Goal: Task Accomplishment & Management: Manage account settings

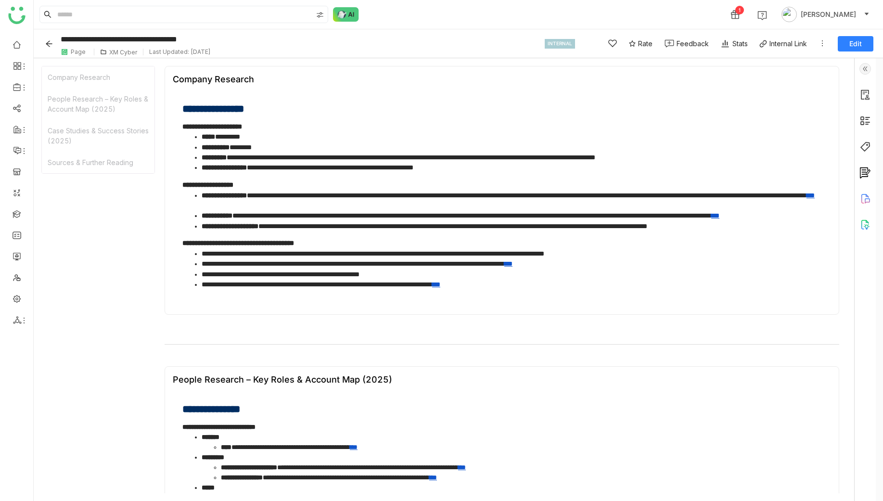
scroll to position [492, 0]
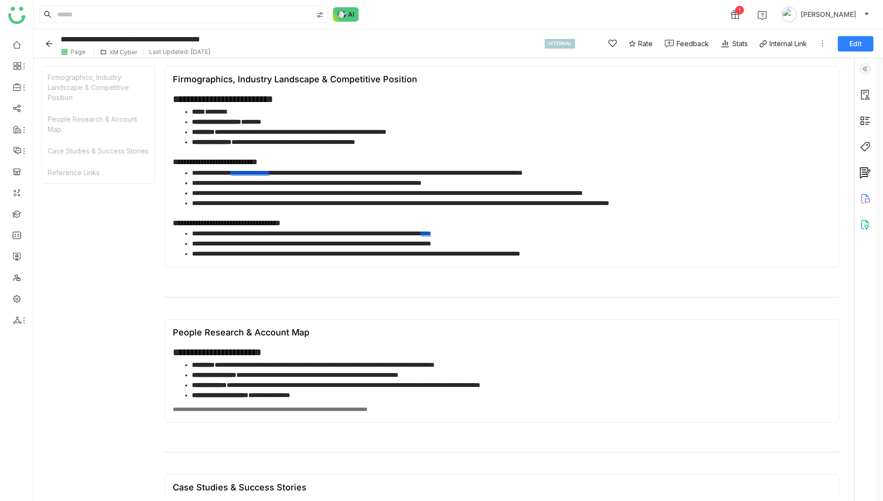
click at [119, 53] on div "XM Cyber" at bounding box center [123, 52] width 28 height 7
click at [119, 51] on div "XM Cyber" at bounding box center [123, 52] width 28 height 7
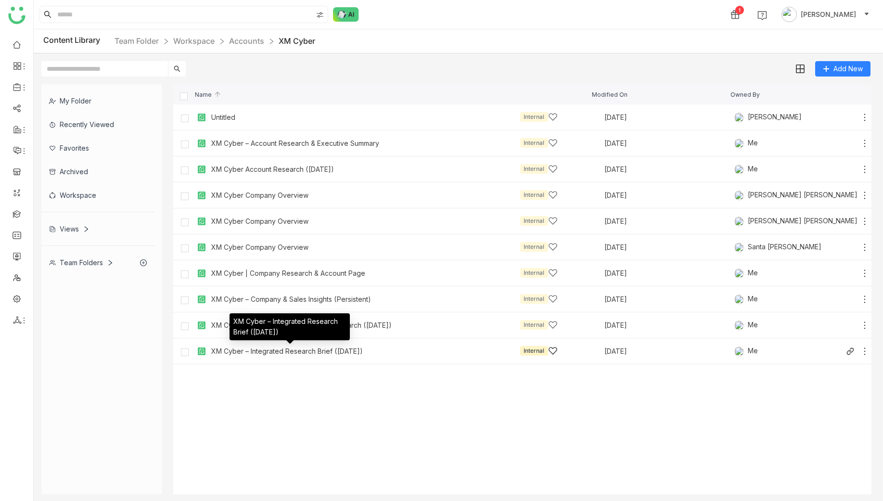
click at [340, 353] on div "XM Cyber – Integrated Research Brief (Oct 2025)" at bounding box center [287, 351] width 152 height 8
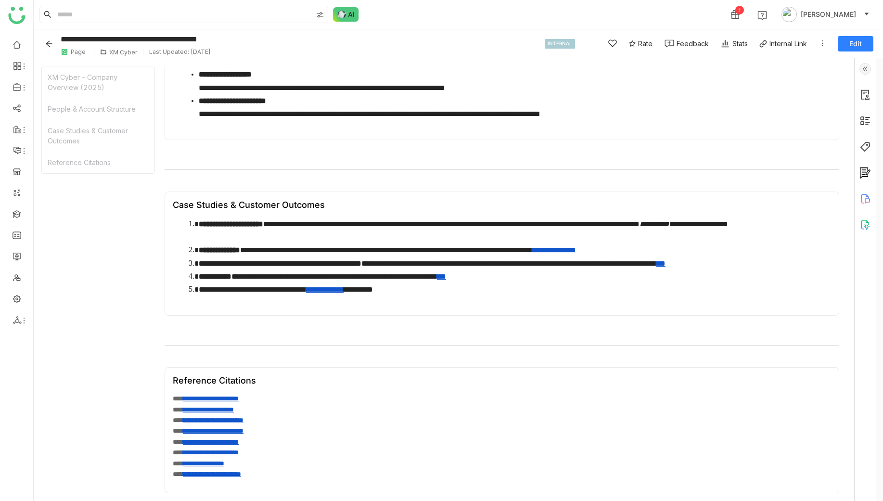
scroll to position [379, 0]
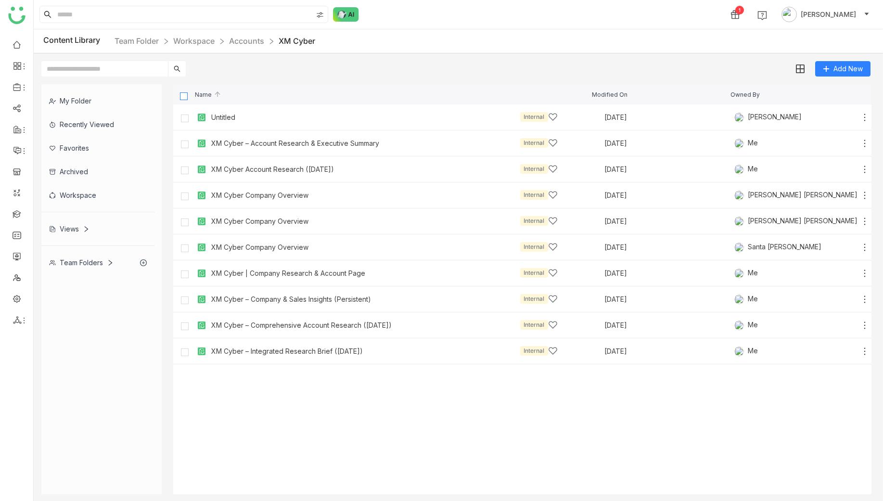
click at [188, 97] on label at bounding box center [184, 95] width 9 height 9
click at [799, 66] on img at bounding box center [800, 69] width 10 height 10
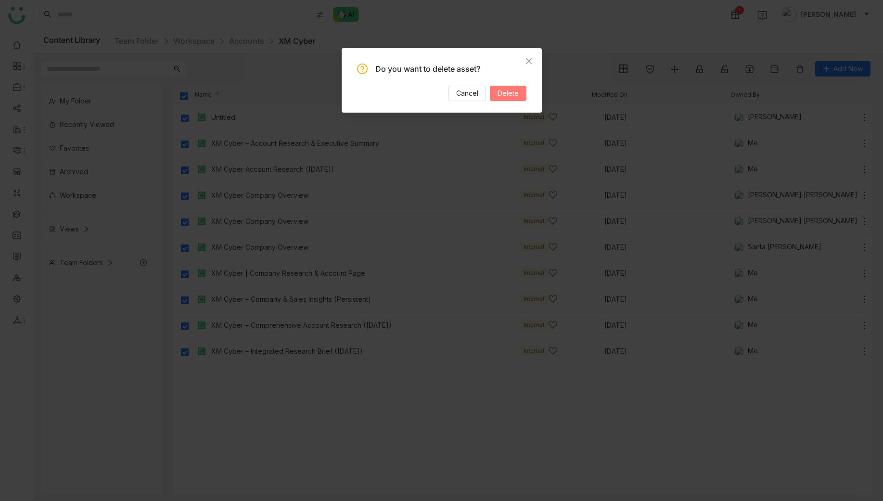
click at [500, 89] on span "Delete" at bounding box center [508, 93] width 21 height 11
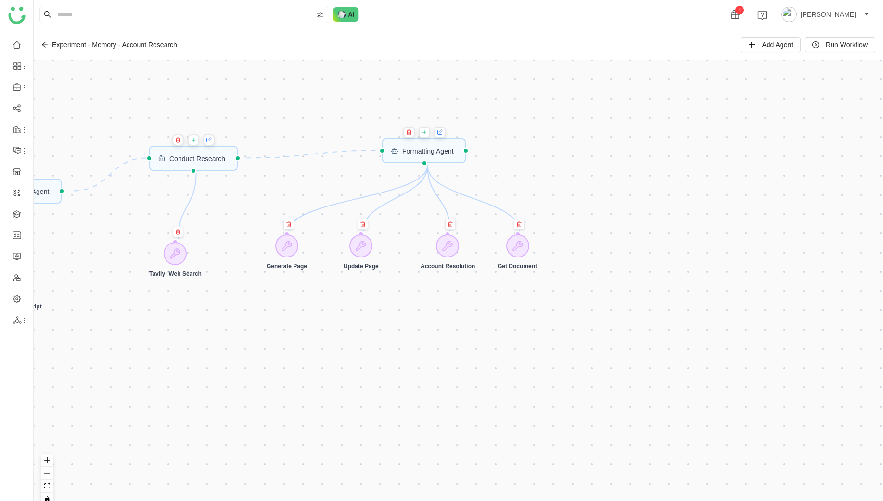
click at [441, 130] on icon at bounding box center [439, 132] width 4 height 4
click at [446, 135] on button at bounding box center [440, 133] width 12 height 12
click at [442, 134] on icon at bounding box center [440, 132] width 4 height 4
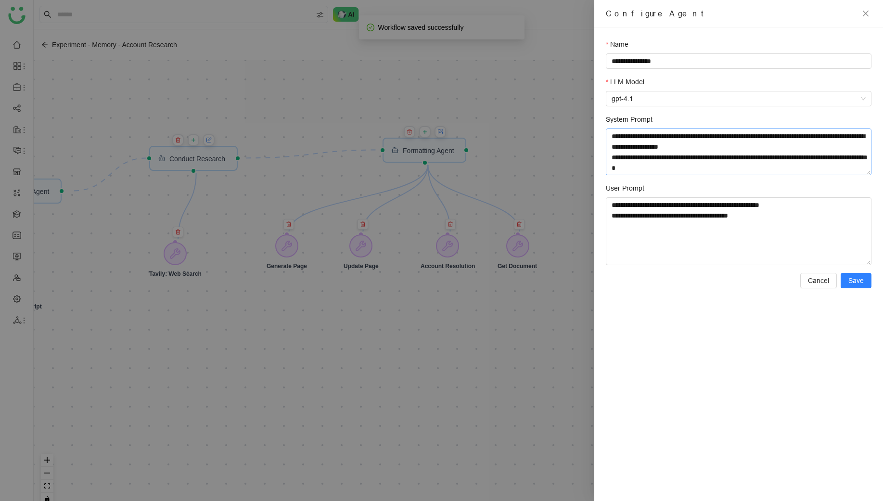
click at [676, 153] on textarea "System Prompt" at bounding box center [739, 151] width 266 height 47
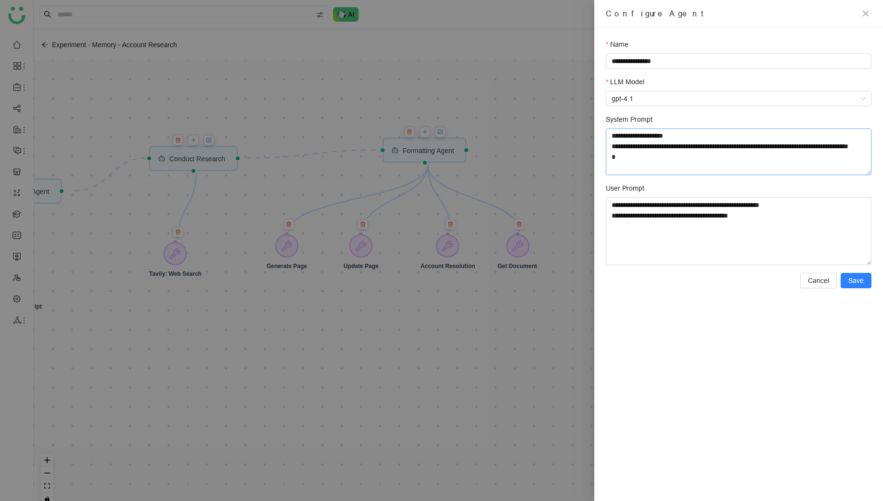
scroll to position [333, 0]
click at [665, 157] on textarea "System Prompt" at bounding box center [739, 151] width 266 height 47
drag, startPoint x: 663, startPoint y: 162, endPoint x: 612, endPoint y: 153, distance: 51.8
click at [612, 153] on textarea "System Prompt" at bounding box center [739, 151] width 266 height 47
paste textarea "**********"
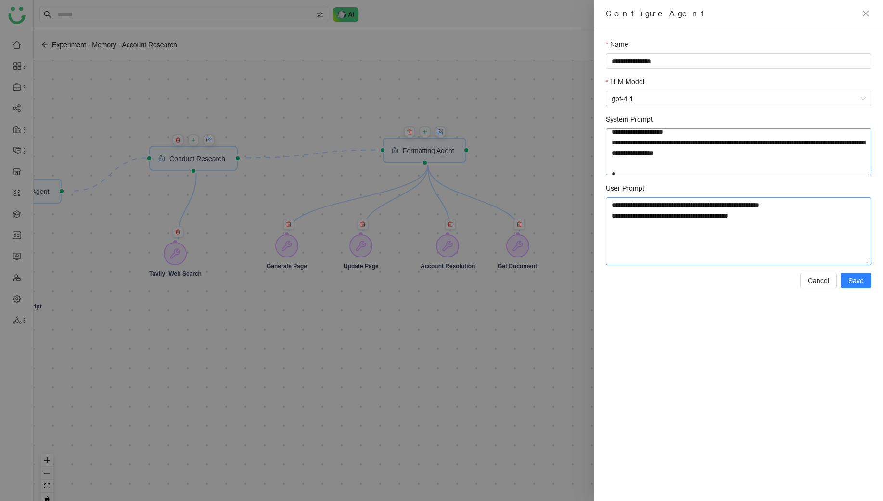
scroll to position [336, 0]
click at [683, 172] on textarea "System Prompt" at bounding box center [739, 151] width 266 height 47
paste textarea "**********"
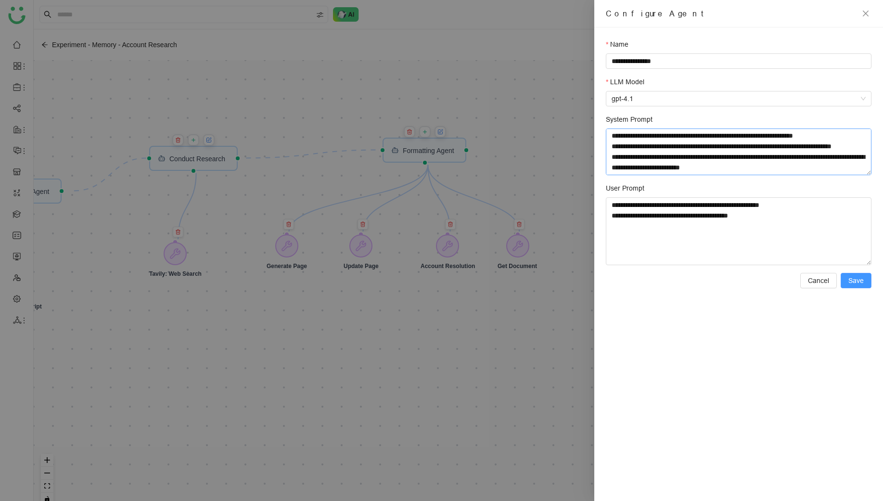
paste textarea
type textarea "**********"
click at [864, 282] on span "Save" at bounding box center [855, 280] width 15 height 11
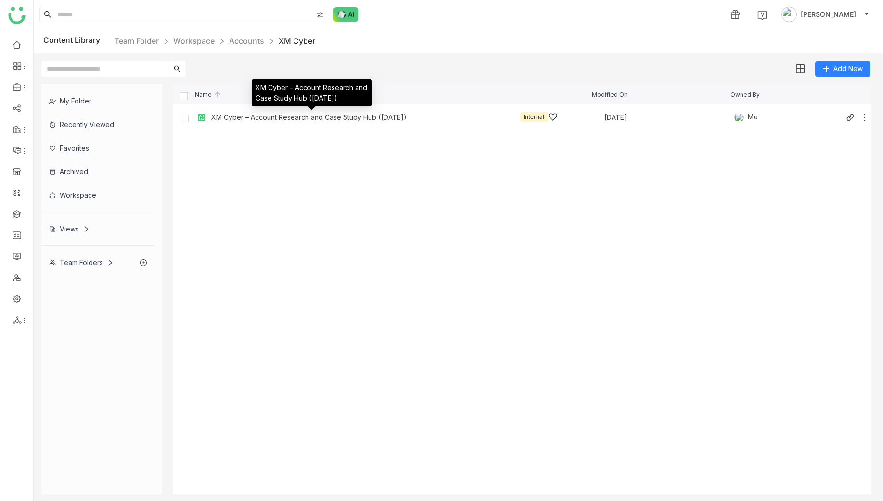
click at [270, 119] on div "XM Cyber – Account Research and Case Study Hub ([DATE])" at bounding box center [308, 118] width 195 height 8
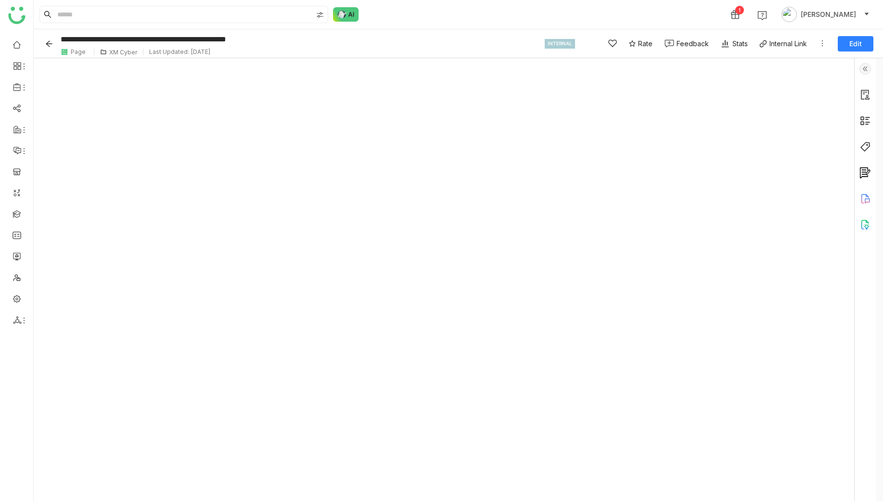
click at [122, 55] on div "**********" at bounding box center [458, 43] width 849 height 29
click at [125, 51] on div "XM Cyber" at bounding box center [123, 52] width 28 height 7
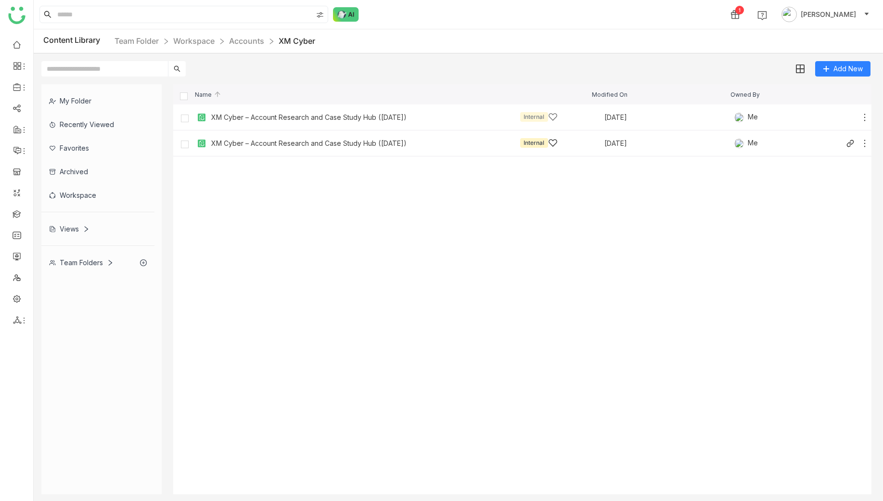
click at [372, 147] on div "XM Cyber – Account Research and Case Study Hub (Oct 2025) Internal" at bounding box center [384, 143] width 346 height 10
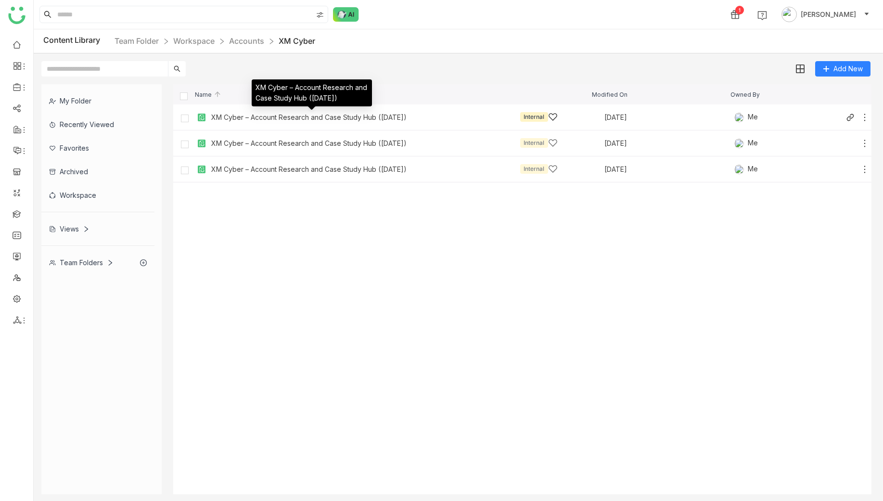
click at [237, 117] on div "XM Cyber – Account Research and Case Study Hub (Oct 2025)" at bounding box center [308, 118] width 195 height 8
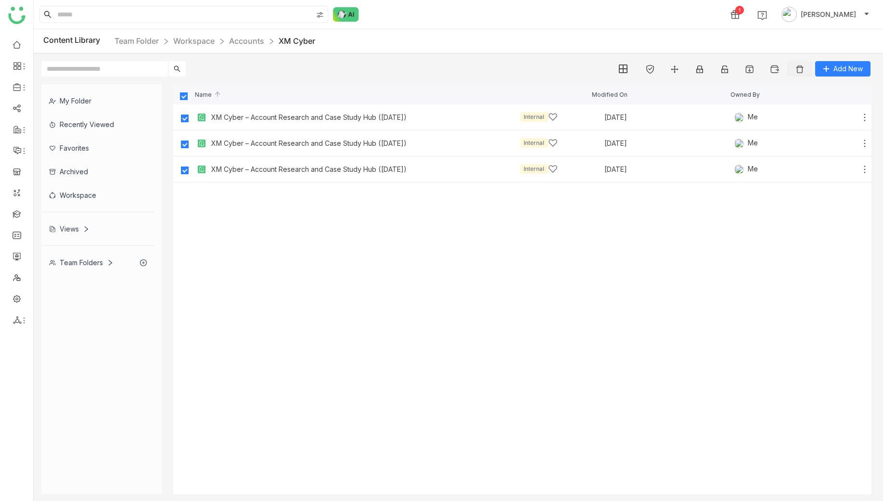
click at [797, 67] on img at bounding box center [800, 69] width 10 height 10
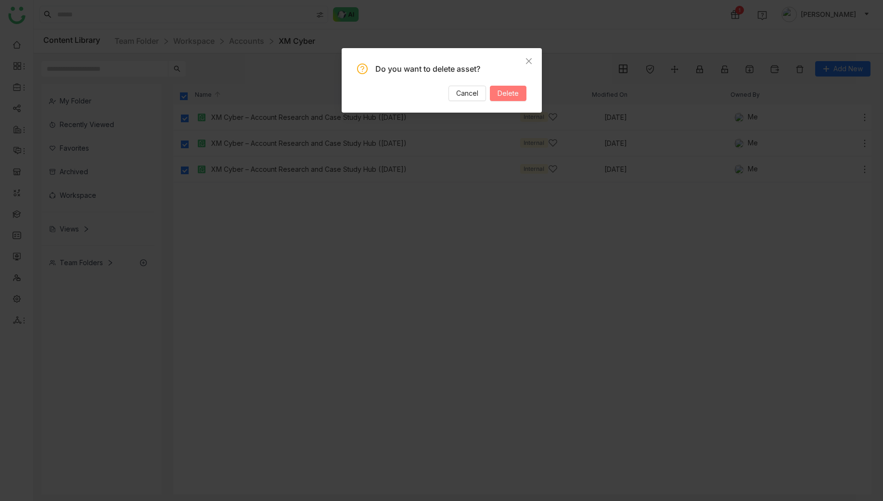
click at [507, 95] on span "Delete" at bounding box center [508, 93] width 21 height 11
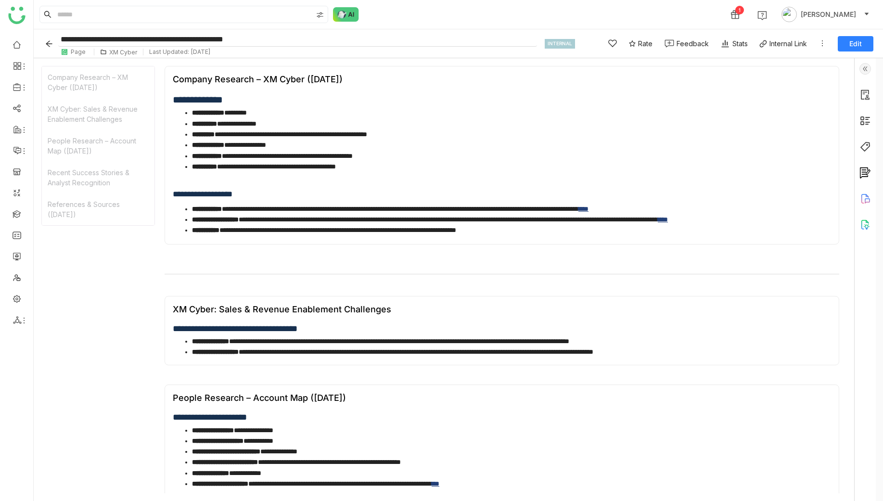
scroll to position [10, 0]
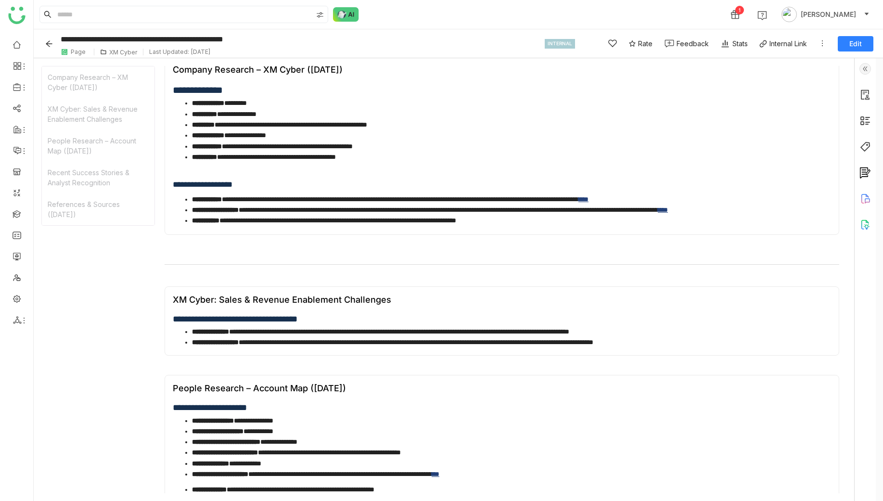
click at [113, 151] on div "People Research – Account Map (October 2025)" at bounding box center [98, 146] width 113 height 32
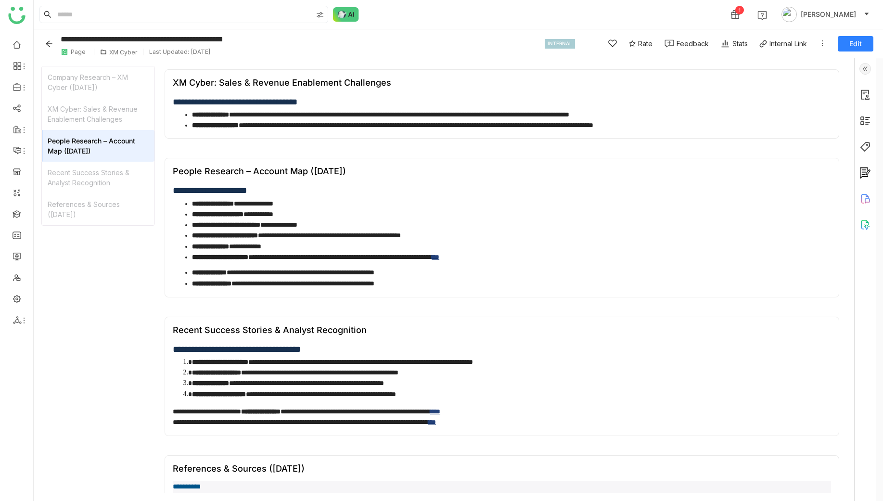
scroll to position [290, 0]
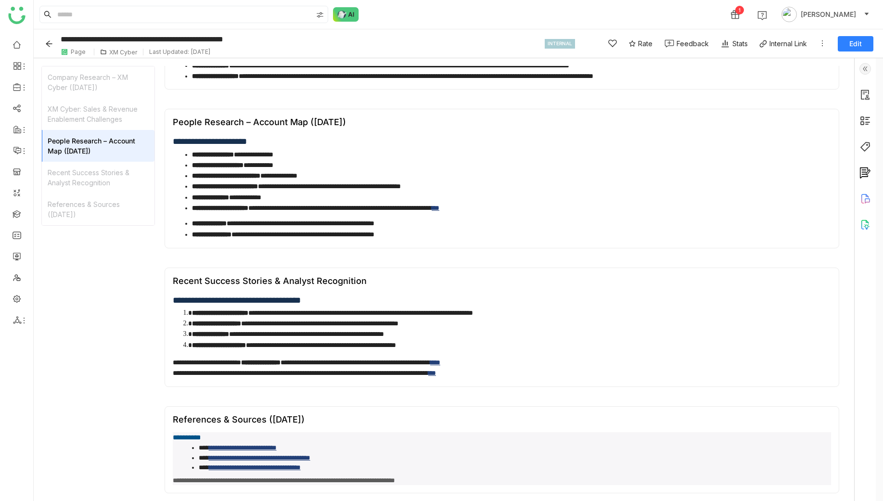
click at [124, 175] on div "Recent Success Stories & Analyst Recognition" at bounding box center [98, 178] width 113 height 32
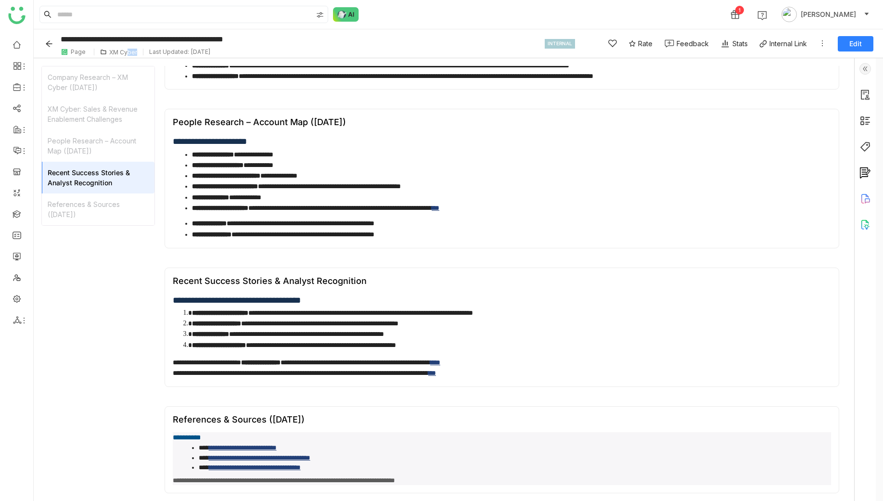
click at [127, 55] on div "**********" at bounding box center [458, 43] width 849 height 29
click at [125, 54] on div "XM Cyber" at bounding box center [123, 52] width 28 height 7
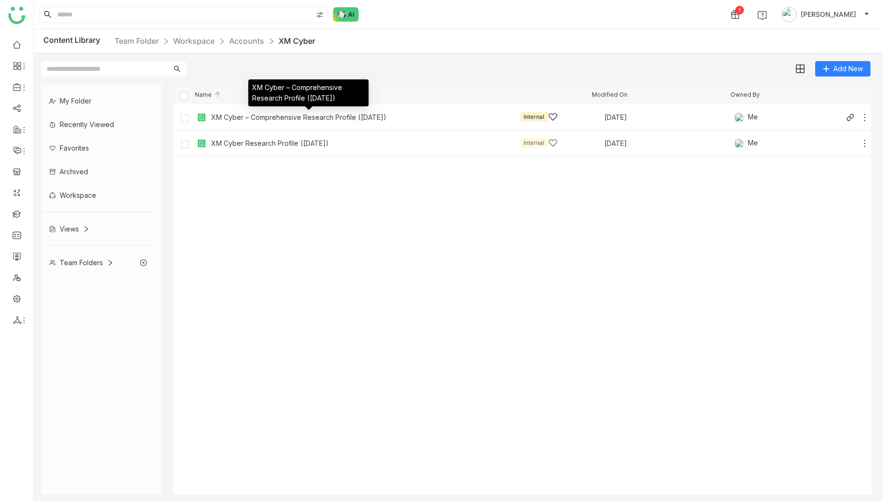
click at [286, 119] on div "XM Cyber – Comprehensive Research Profile (October 2025)" at bounding box center [298, 118] width 175 height 8
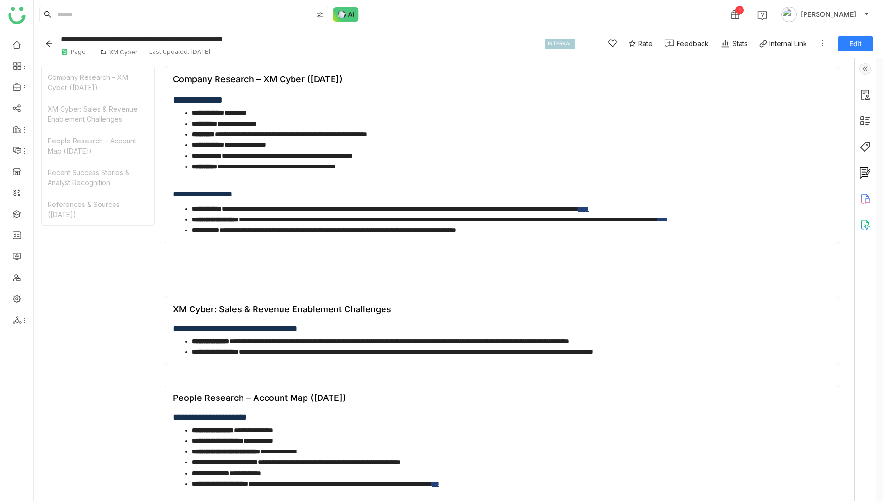
scroll to position [290, 0]
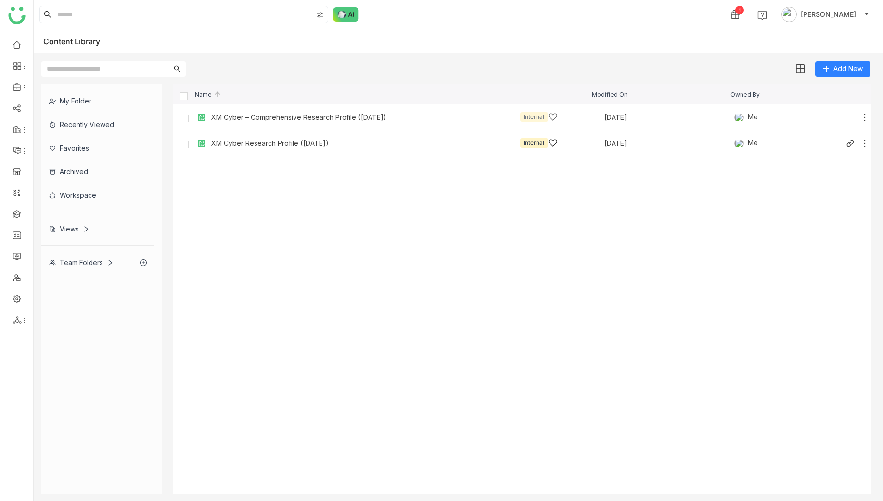
click at [263, 140] on div "XM Cyber Research Profile (October 2025)" at bounding box center [269, 144] width 117 height 8
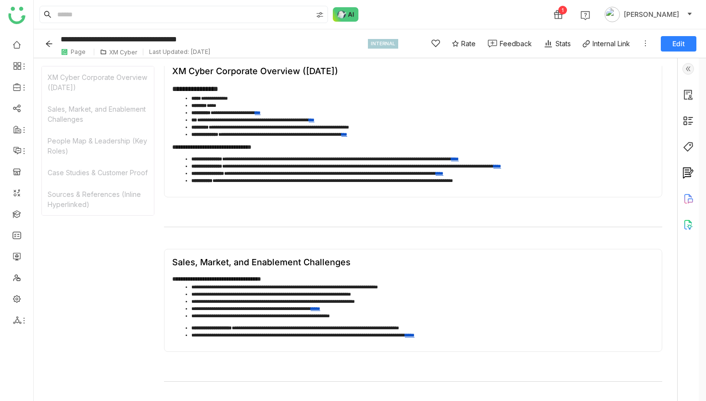
scroll to position [9, 0]
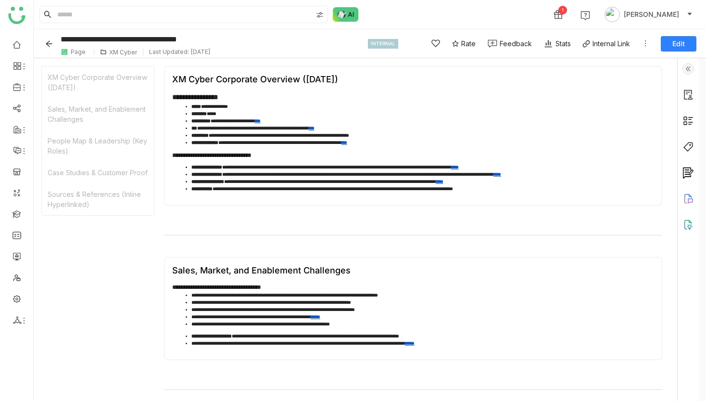
click at [48, 43] on icon "Back" at bounding box center [49, 44] width 8 height 8
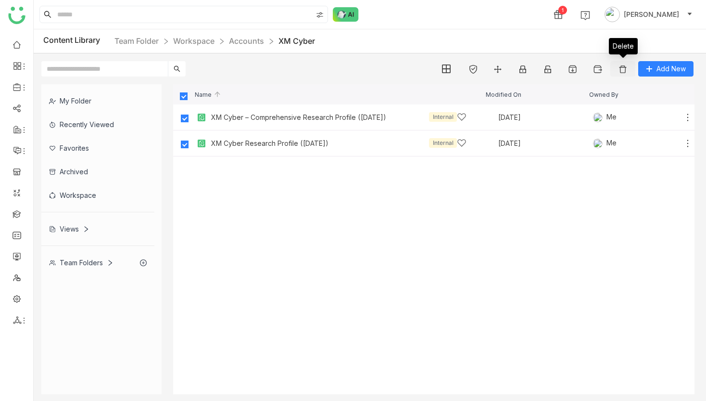
click at [615, 69] on button at bounding box center [623, 68] width 25 height 15
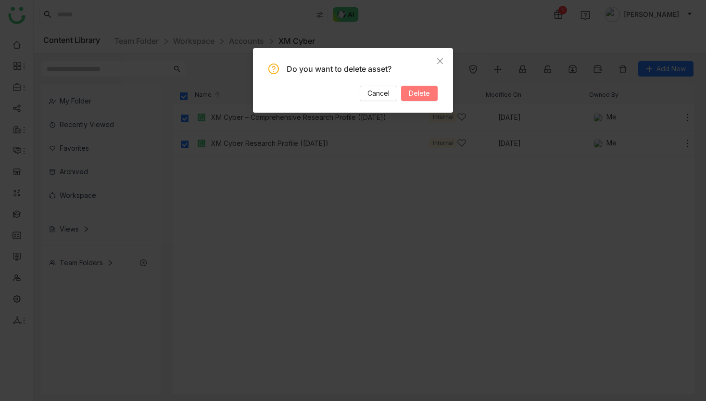
click at [420, 92] on span "Delete" at bounding box center [419, 93] width 21 height 11
